Goal: Task Accomplishment & Management: Manage account settings

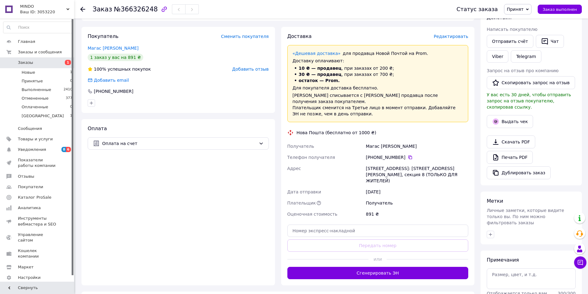
scroll to position [124, 0]
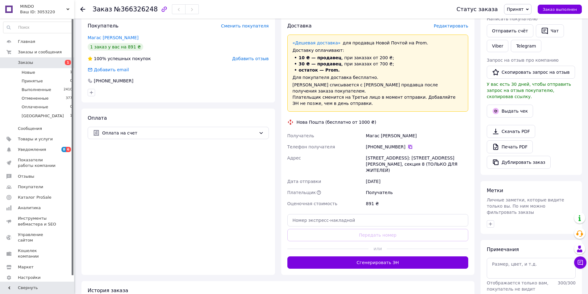
click at [408, 145] on icon at bounding box center [410, 147] width 5 height 5
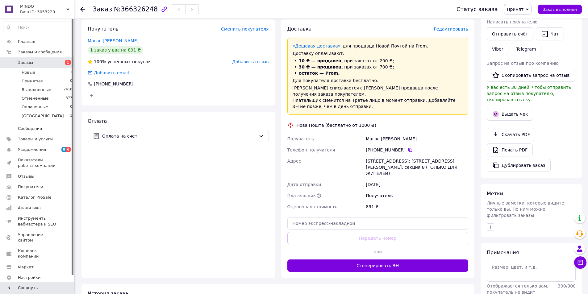
scroll to position [154, 0]
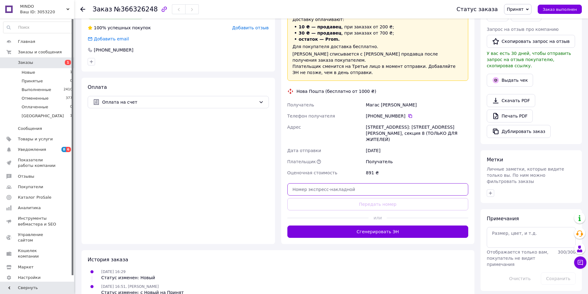
click at [387, 184] on input "text" at bounding box center [378, 189] width 181 height 12
paste input "20451269208437"
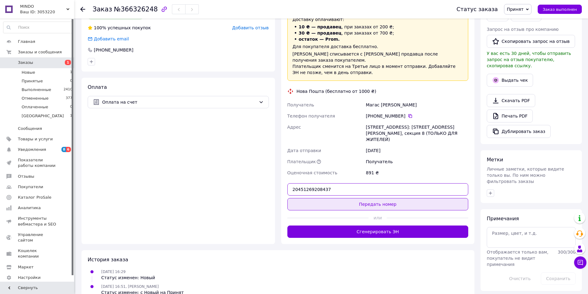
type input "20451269208437"
click at [386, 200] on button "Передать номер" at bounding box center [378, 204] width 181 height 12
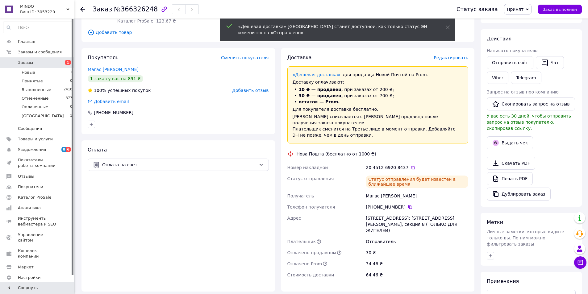
scroll to position [62, 0]
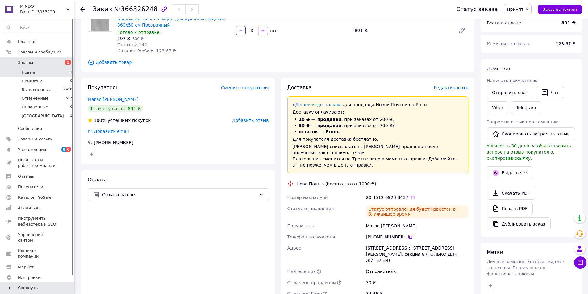
click at [30, 73] on span "Новые" at bounding box center [29, 73] width 14 height 6
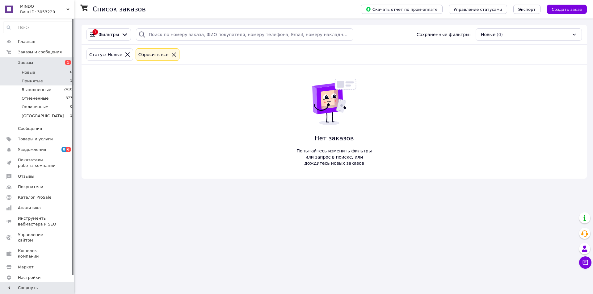
click at [37, 80] on span "Принятые" at bounding box center [32, 81] width 21 height 6
